Goal: Task Accomplishment & Management: Manage account settings

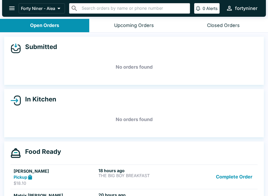
click at [241, 86] on div "Submitted No orders found In Kitchen No orders found Food Ready [PERSON_NAME] P…" at bounding box center [134, 115] width 268 height 165
click at [265, 7] on div "Forty Niner - Aiea ​ ​ 0 Alerts fortyniner" at bounding box center [134, 8] width 264 height 17
click at [12, 5] on icon "open drawer" at bounding box center [11, 8] width 7 height 7
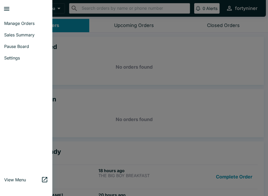
click at [21, 43] on link "Pause Board" at bounding box center [26, 47] width 52 height 12
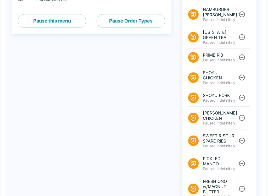
scroll to position [193, 0]
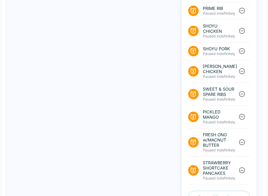
click at [211, 191] on button "Pause Menu Items" at bounding box center [220, 198] width 62 height 14
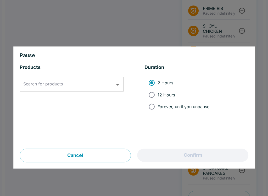
click at [149, 92] on input "12 Hours" at bounding box center [152, 95] width 12 height 12
radio input "true"
click at [67, 87] on input "Search for products" at bounding box center [68, 84] width 92 height 10
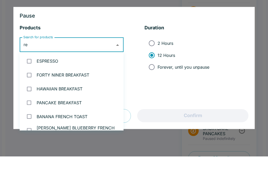
type input "r"
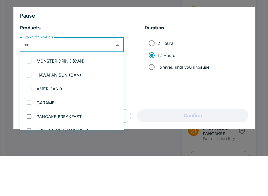
type input "can"
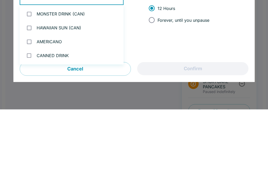
click at [118, 149] on button "Cancel" at bounding box center [75, 156] width 111 height 14
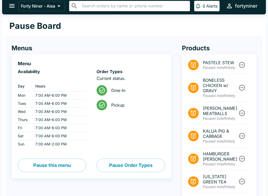
scroll to position [0, 0]
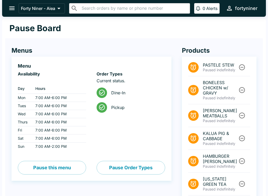
click at [8, 11] on button "open drawer" at bounding box center [11, 8] width 13 height 13
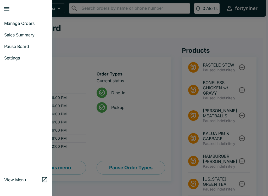
click at [19, 20] on link "Manage Orders" at bounding box center [26, 24] width 52 height 12
